Goal: Register for event/course

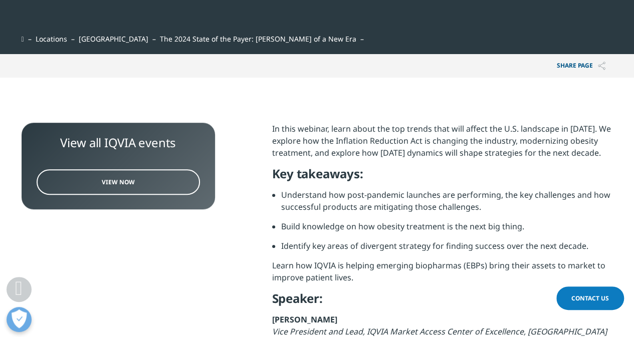
scroll to position [267, 0]
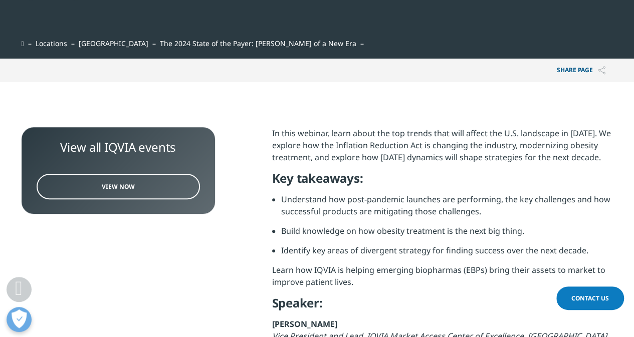
click at [171, 191] on link "View Now" at bounding box center [118, 187] width 163 height 26
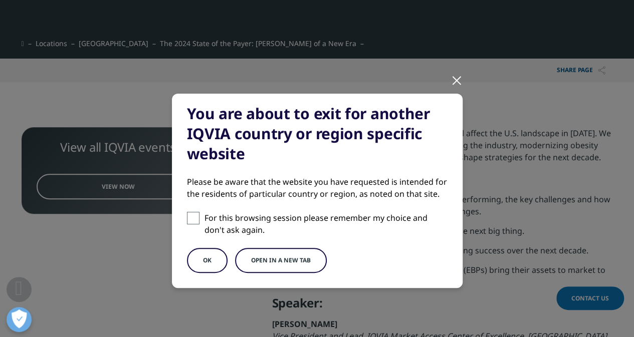
click at [261, 254] on button "Open in a new tab" at bounding box center [281, 260] width 92 height 25
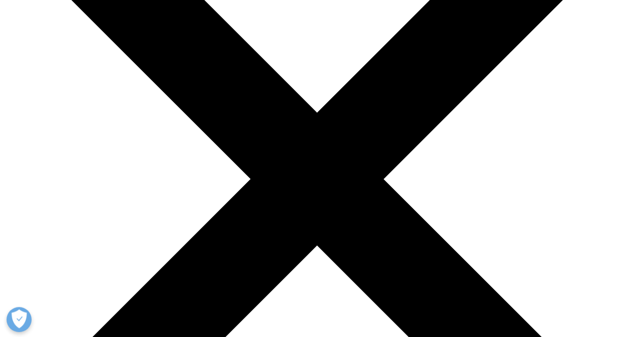
scroll to position [141, 0]
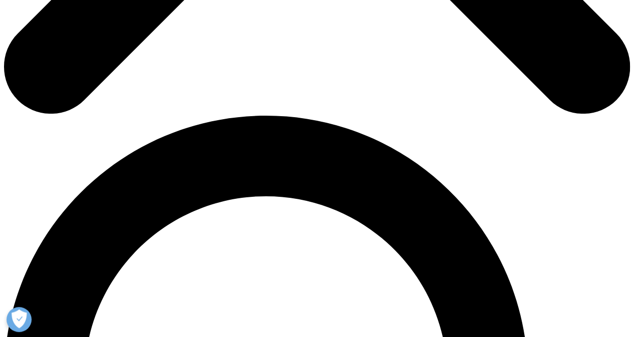
scroll to position [527, 0]
